Goal: Use online tool/utility: Utilize a website feature to perform a specific function

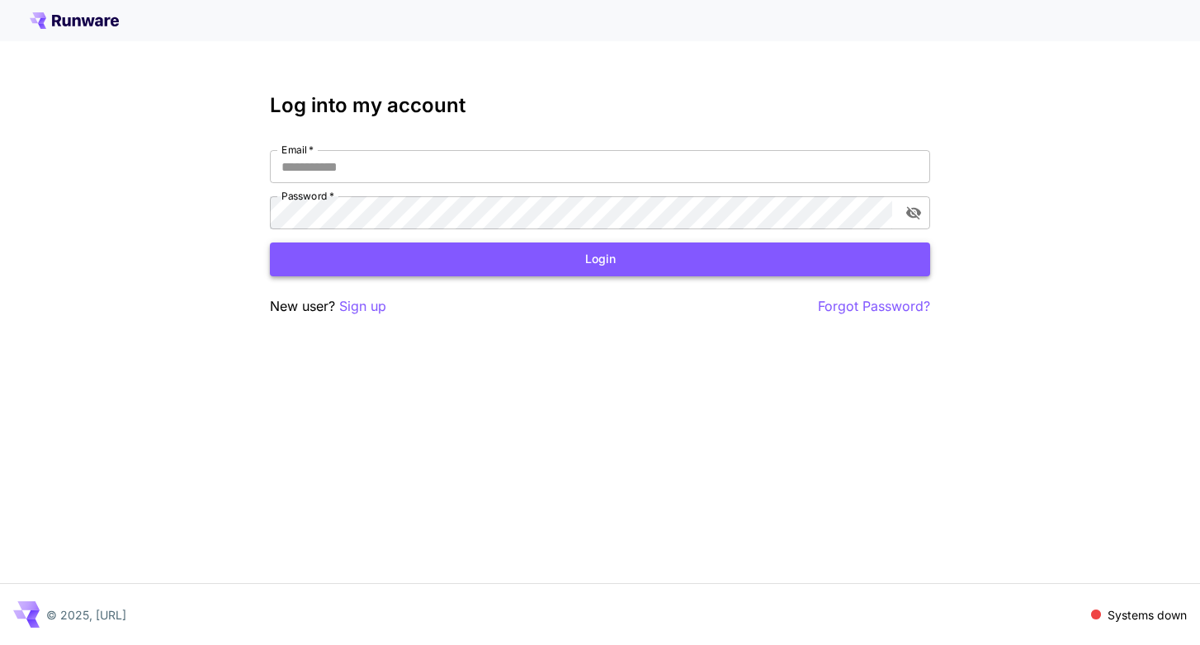
type input "**********"
click at [670, 263] on button "Login" at bounding box center [600, 260] width 660 height 34
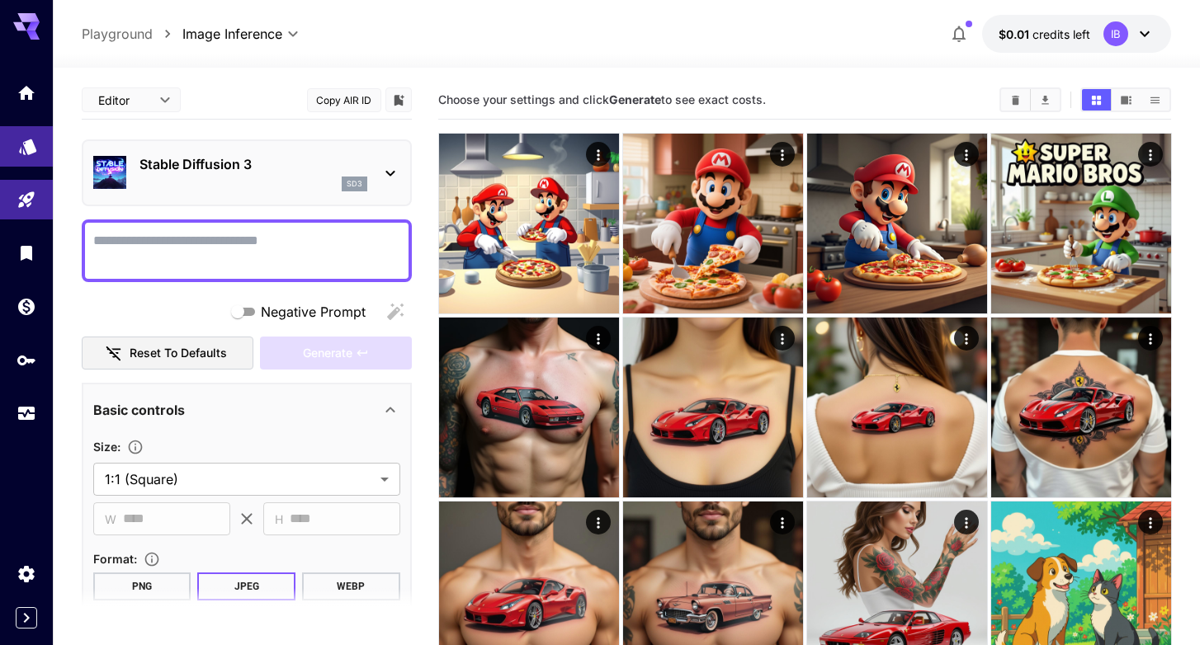
click at [25, 162] on link at bounding box center [26, 146] width 53 height 40
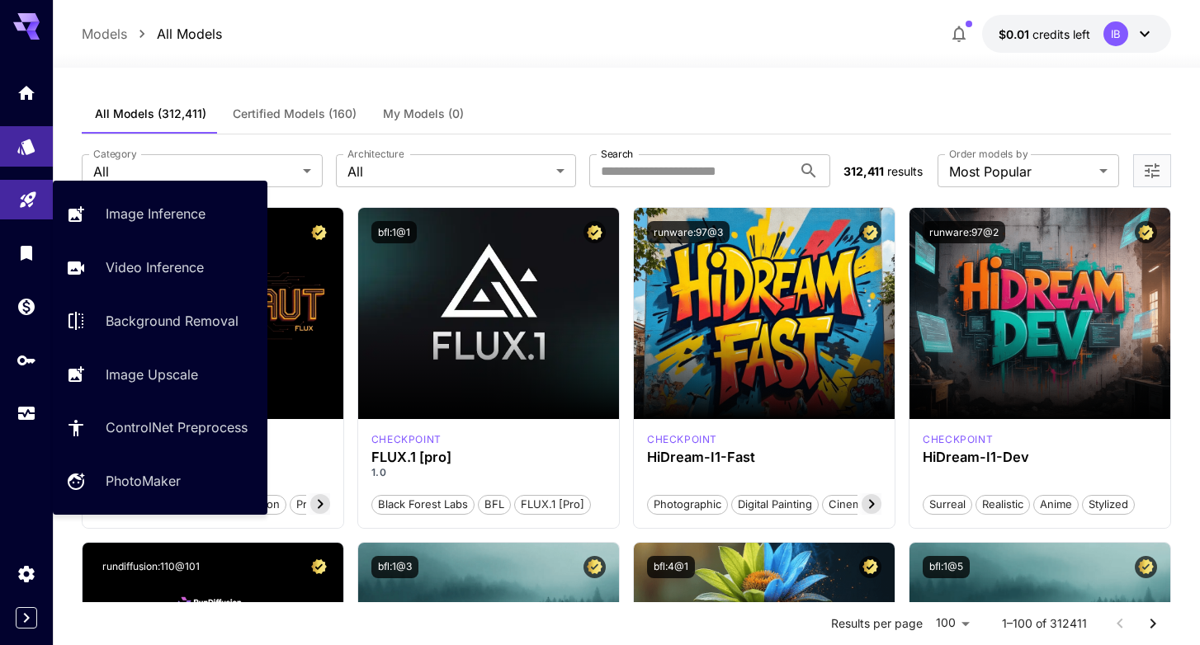
click at [26, 201] on icon "Playground" at bounding box center [28, 196] width 20 height 20
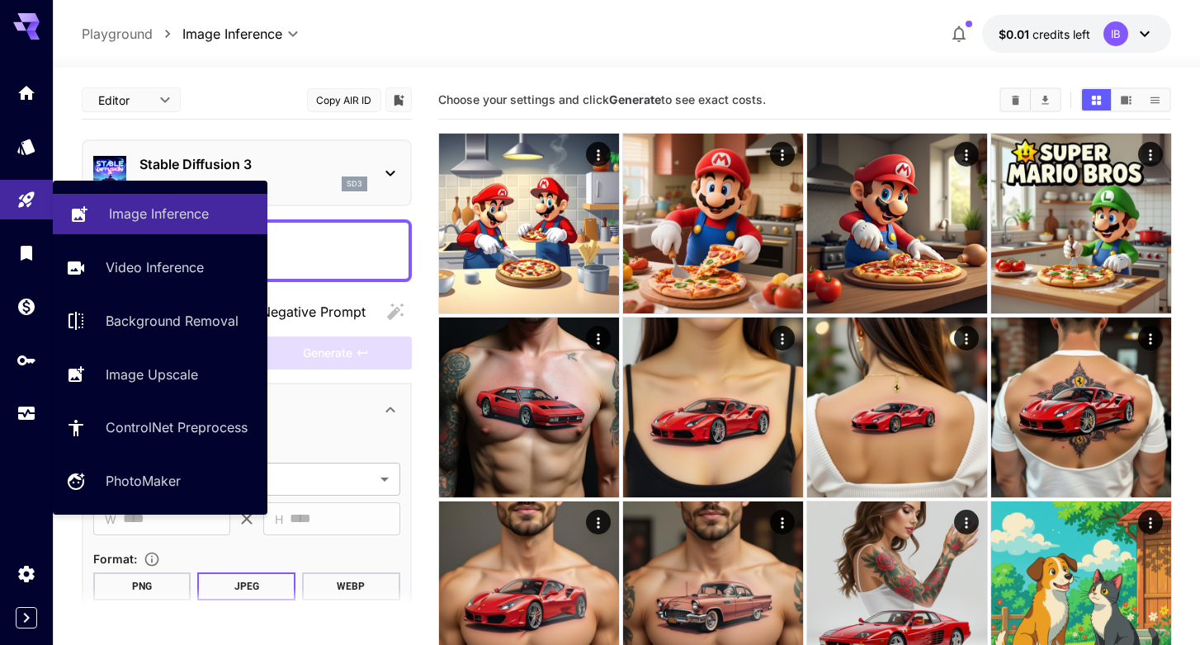
click at [132, 205] on p "Image Inference" at bounding box center [159, 214] width 100 height 20
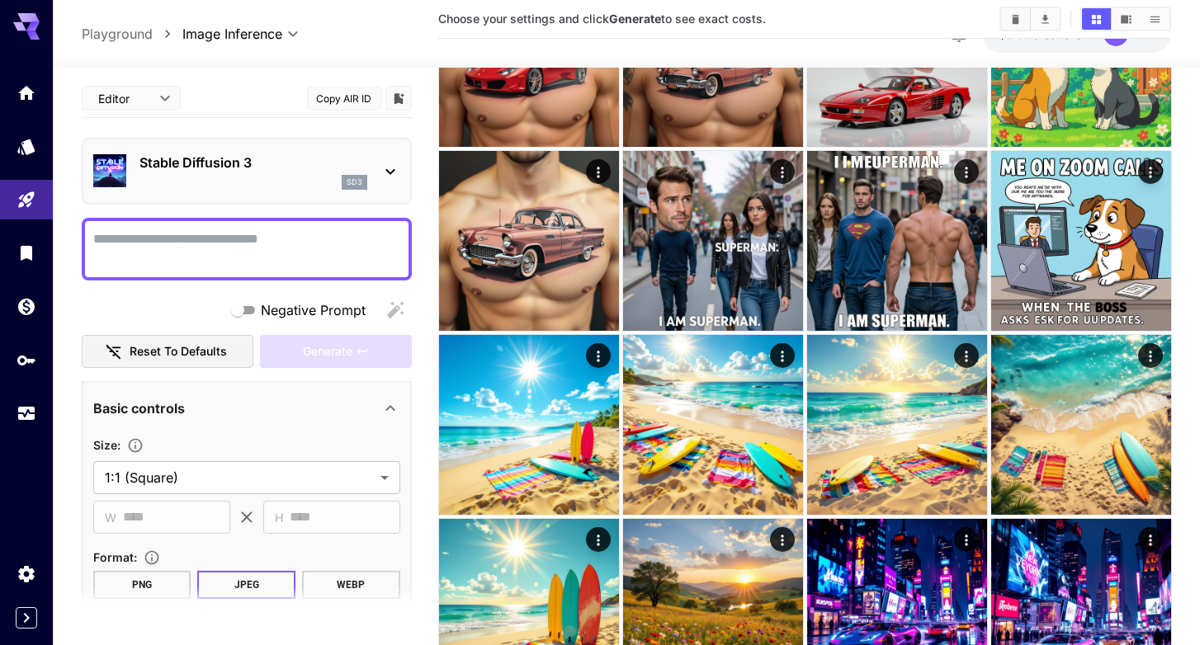
scroll to position [732, 0]
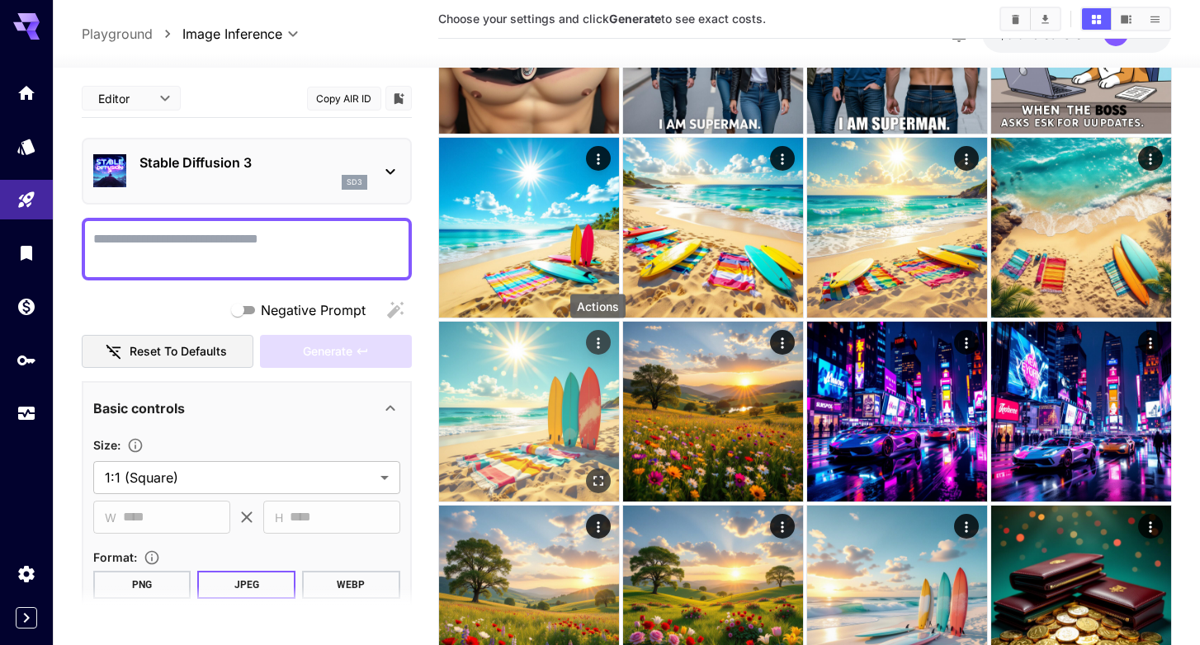
click at [595, 342] on icon "Actions" at bounding box center [597, 342] width 17 height 17
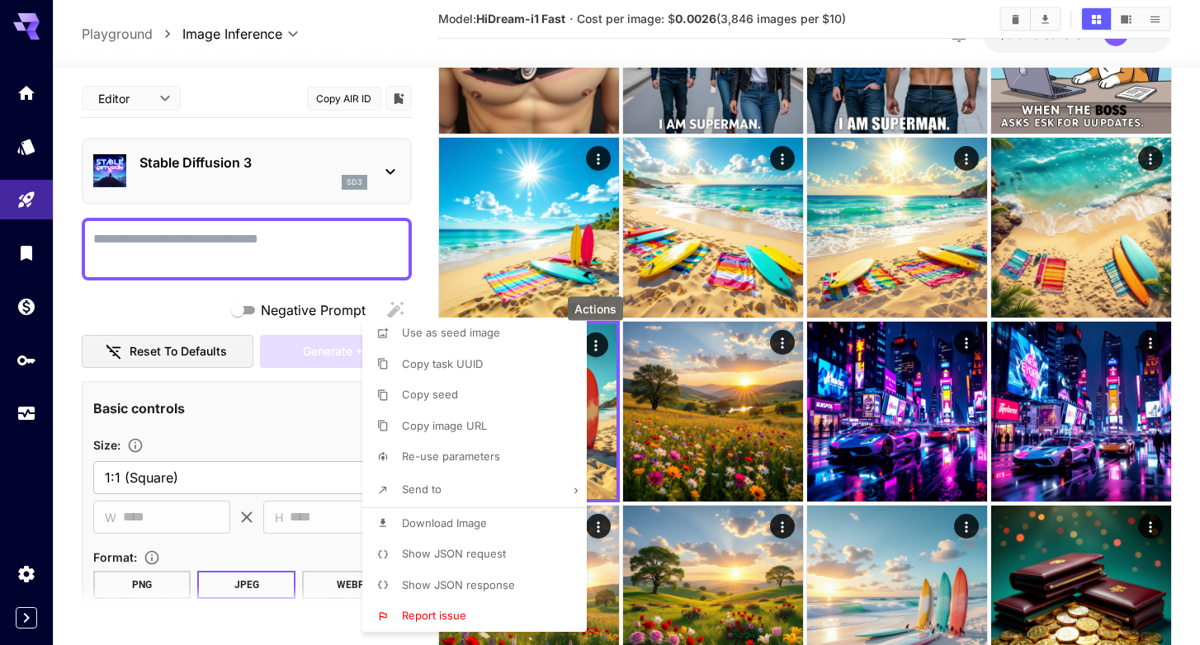
click at [479, 550] on span "Show JSON request" at bounding box center [454, 553] width 104 height 13
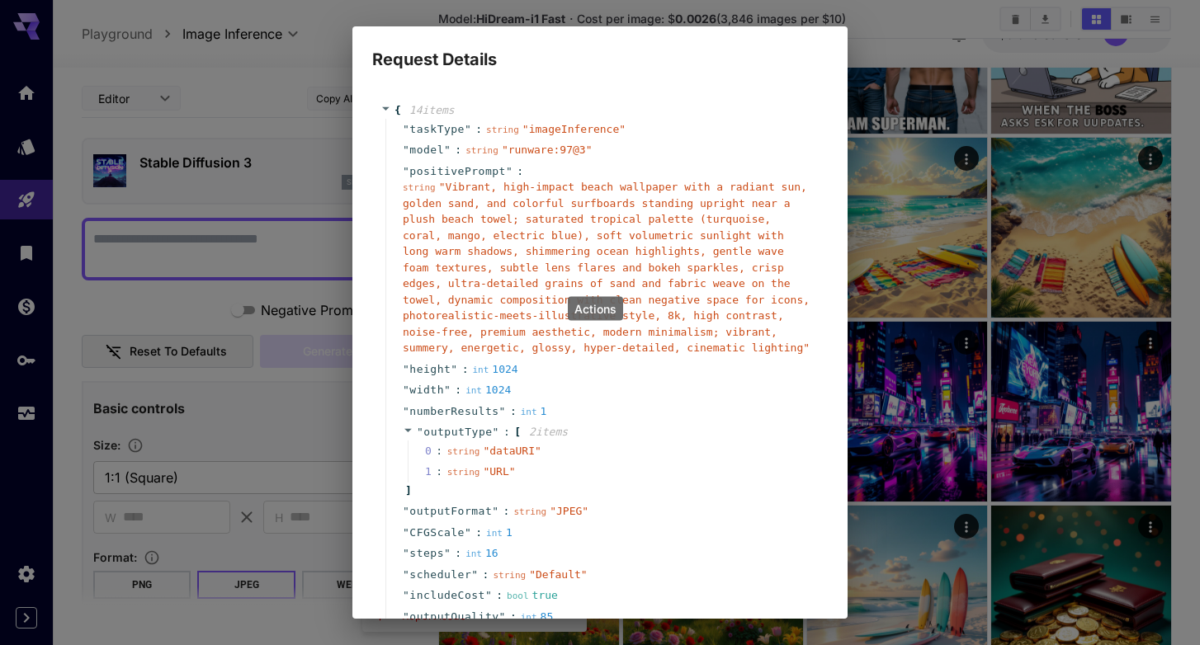
click at [495, 181] on span "" Vibrant, high-impact beach wallpaper with a radiant sun, golden sand, and col…" at bounding box center [606, 267] width 407 height 173
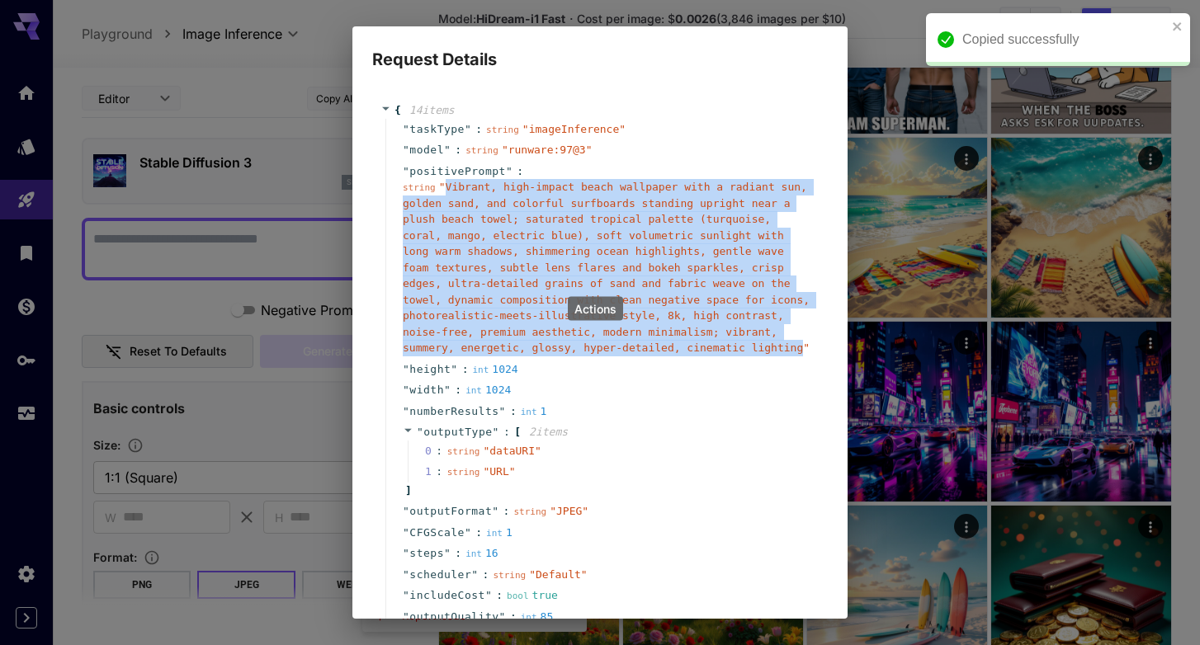
drag, startPoint x: 445, startPoint y: 188, endPoint x: 802, endPoint y: 354, distance: 394.0
click at [802, 354] on div "string " Vibrant, high-impact beach wallpaper with a radiant sun, golden sand, …" at bounding box center [607, 267] width 408 height 177
copy span "Vibrant, high-impact beach wallpaper with a radiant sun, golden sand, and color…"
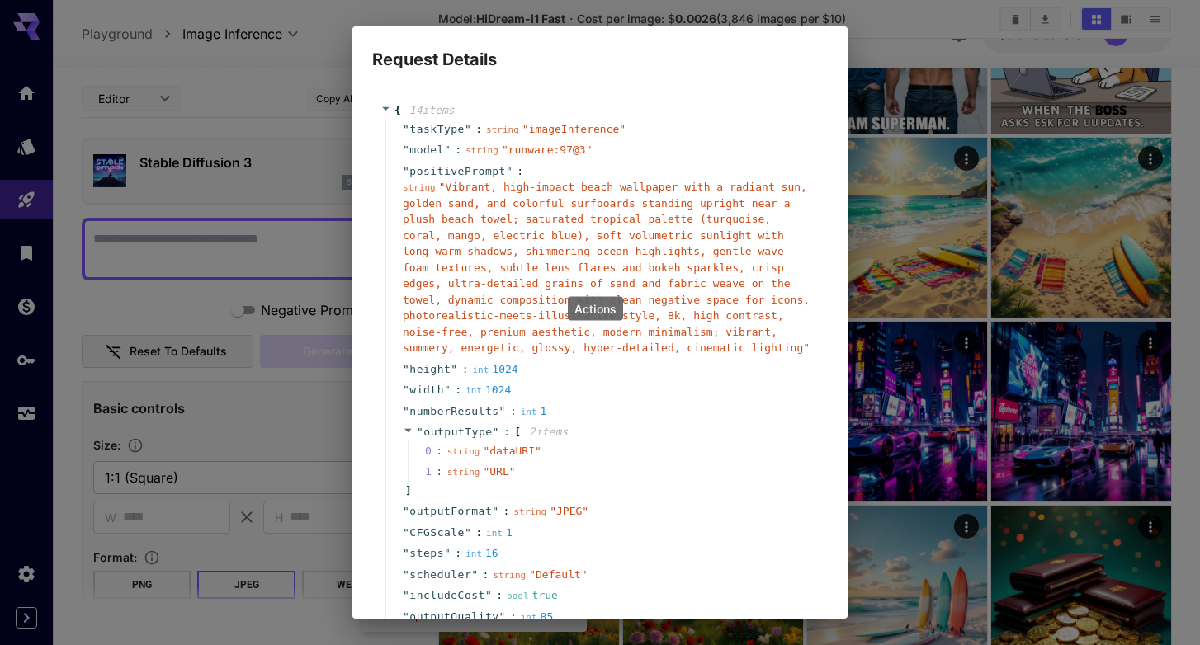
click at [867, 21] on div "Request Details { 14 item s " taskType " : string " imageInference " " model " …" at bounding box center [600, 322] width 1200 height 645
